Goal: Download file/media

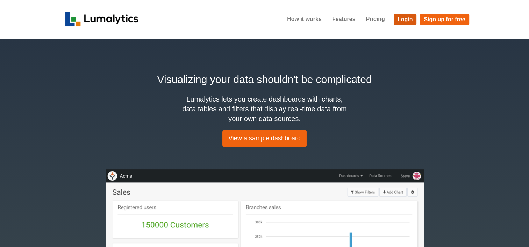
drag, startPoint x: 405, startPoint y: 19, endPoint x: 208, endPoint y: 132, distance: 227.9
click at [405, 19] on link "Login" at bounding box center [404, 19] width 23 height 11
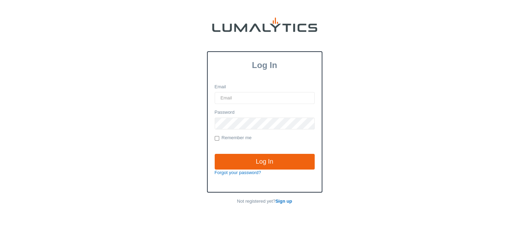
click at [240, 96] on input "Email" at bounding box center [265, 98] width 100 height 12
type input "twheeler@valleytruckparts.com"
click at [215, 154] on input "Log In" at bounding box center [265, 162] width 100 height 16
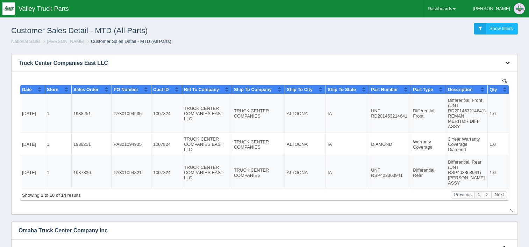
click at [508, 60] on icon "button" at bounding box center [507, 62] width 5 height 5
click at [483, 73] on link "Download CSV" at bounding box center [484, 73] width 56 height 10
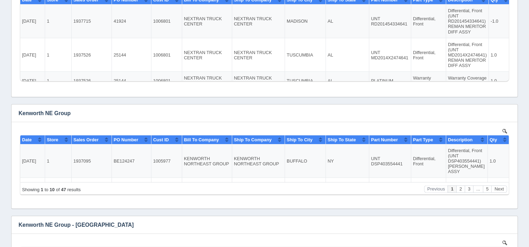
scroll to position [1328, 0]
